Goal: Find contact information: Find contact information

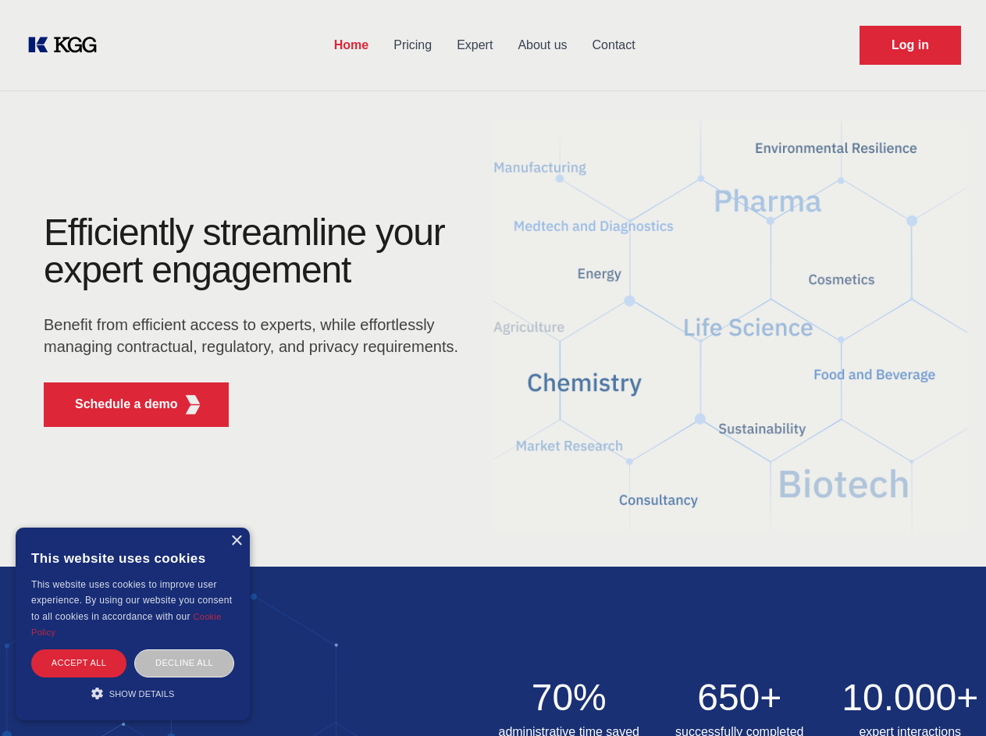
click at [493, 368] on div "Efficiently streamline your expert engagement Benefit from efficient access to …" at bounding box center [256, 327] width 475 height 226
click at [117, 404] on p "Schedule a demo" at bounding box center [126, 404] width 103 height 19
click at [236, 541] on div "× This website uses cookies This website uses cookies to improve user experienc…" at bounding box center [133, 624] width 234 height 193
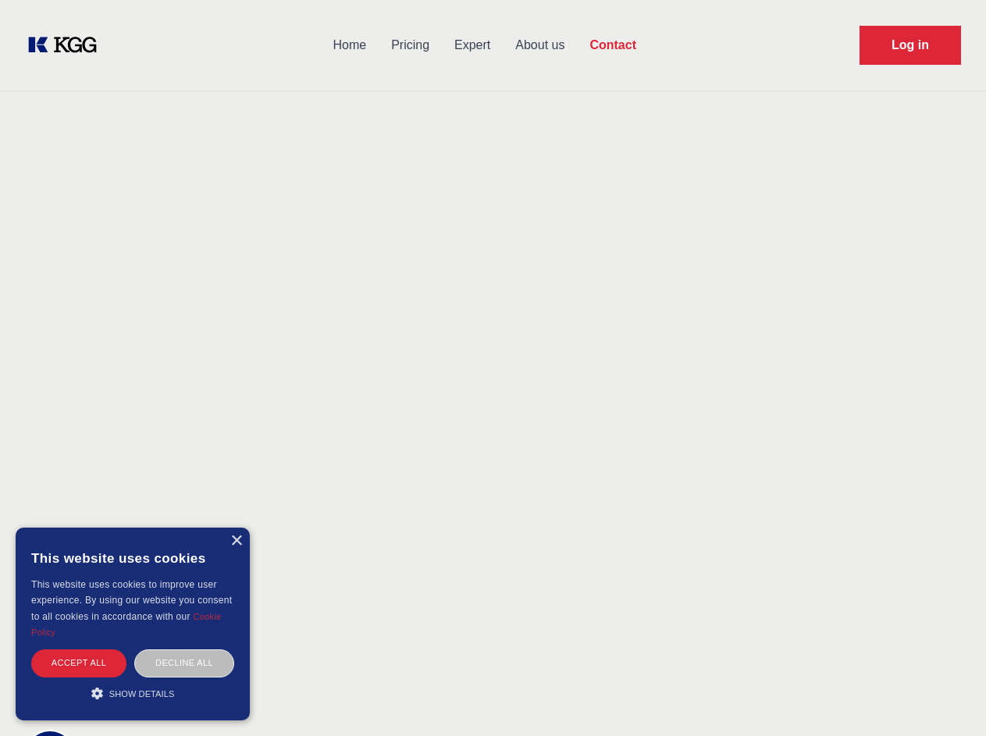
click at [79, 663] on div "Accept all" at bounding box center [78, 663] width 95 height 27
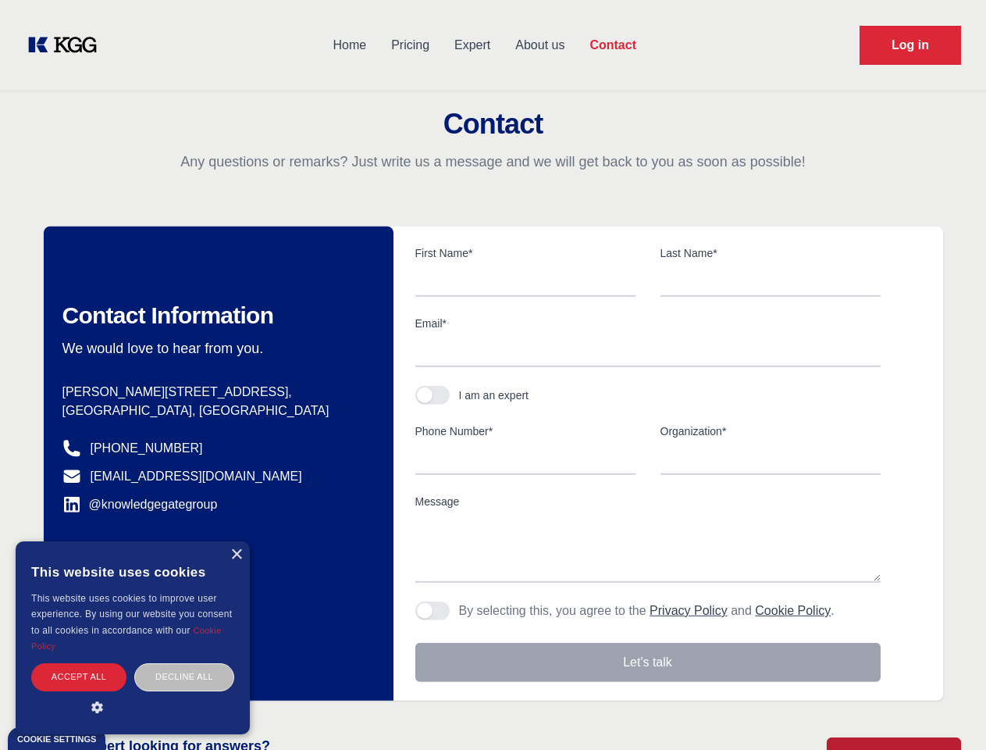
click at [184, 663] on body "Home Pricing Expert About us Contact Log in Contact Any questions or remarks? J…" at bounding box center [493, 686] width 986 height 1373
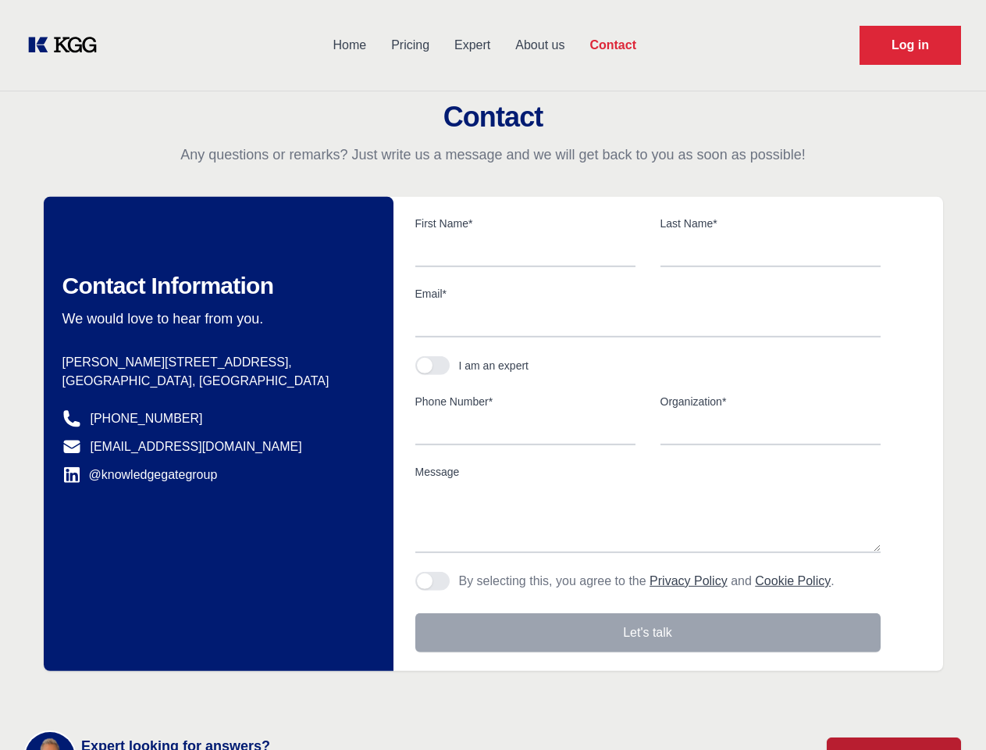
click at [133, 693] on main "Contact Any questions or remarks? Just write us a message and we will get back …" at bounding box center [493, 406] width 986 height 813
